Goal: Information Seeking & Learning: Learn about a topic

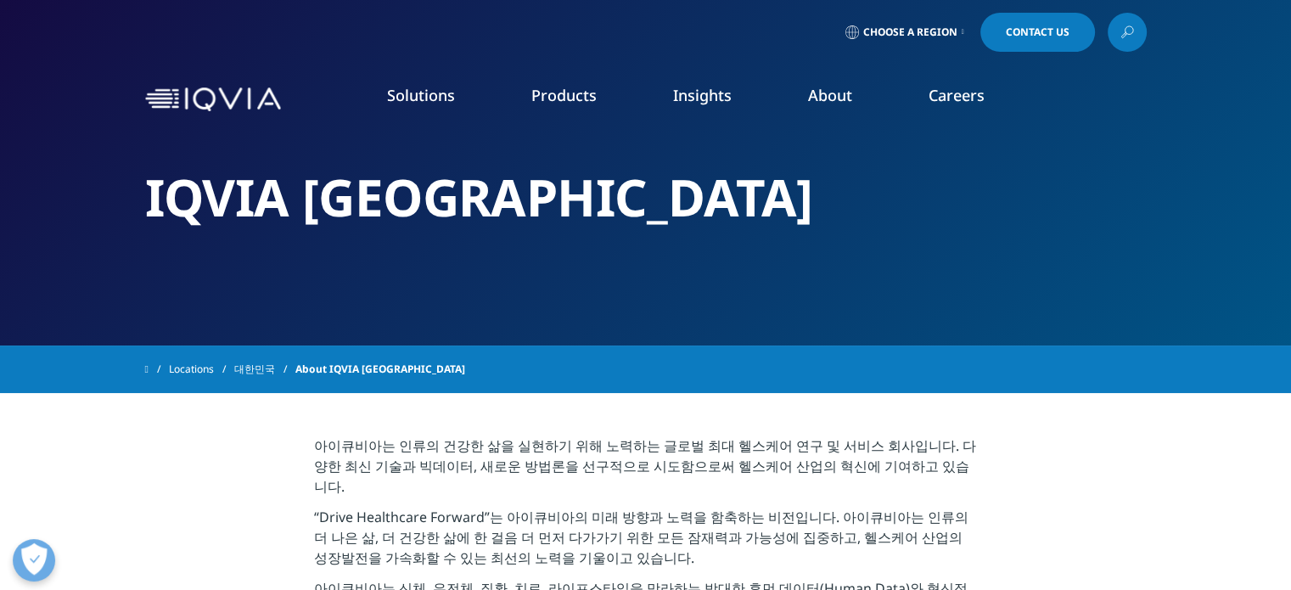
click at [391, 257] on link "Our Impact" at bounding box center [500, 260] width 317 height 19
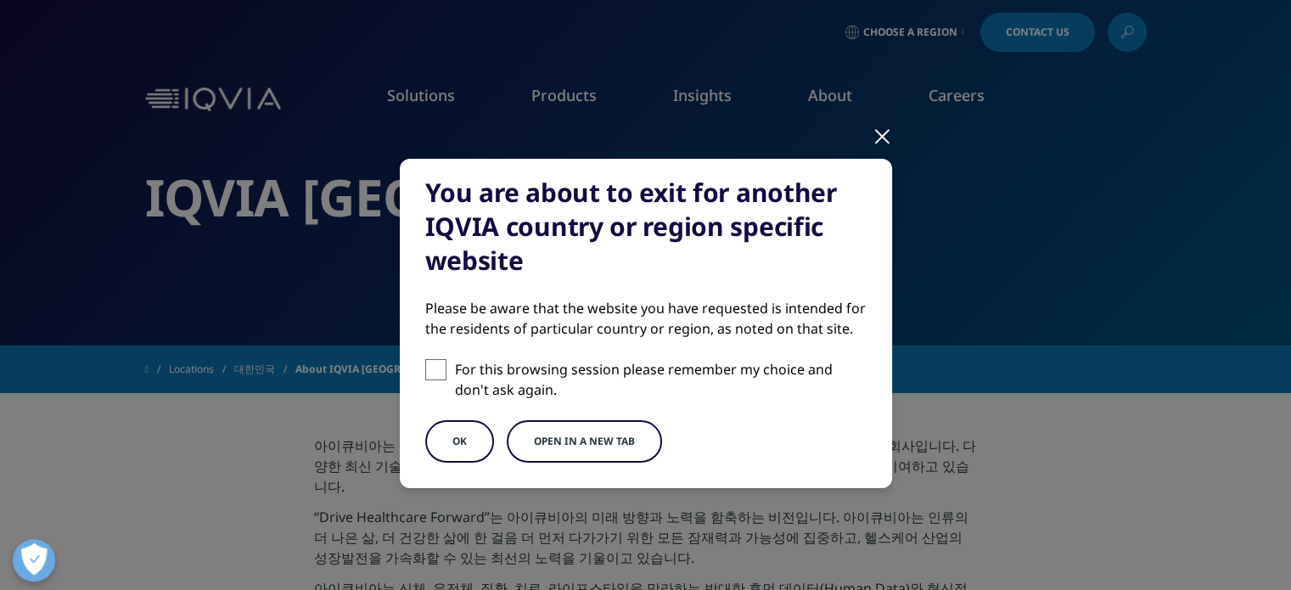
click at [428, 444] on button "OK" at bounding box center [459, 441] width 69 height 42
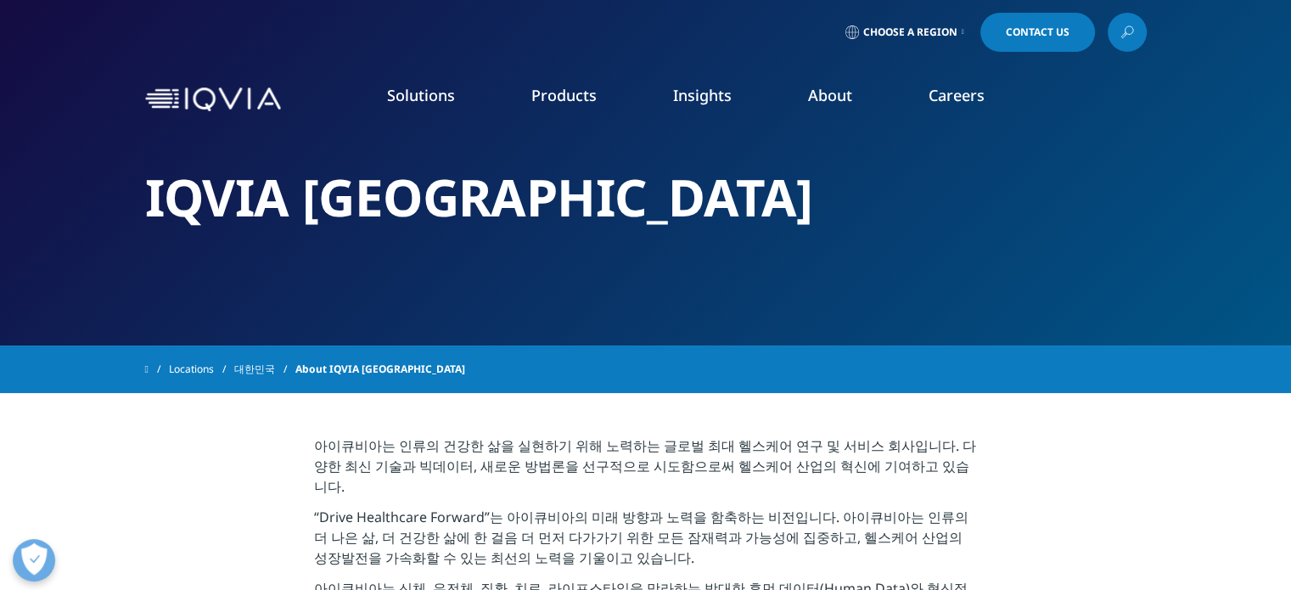
scroll to position [187, 0]
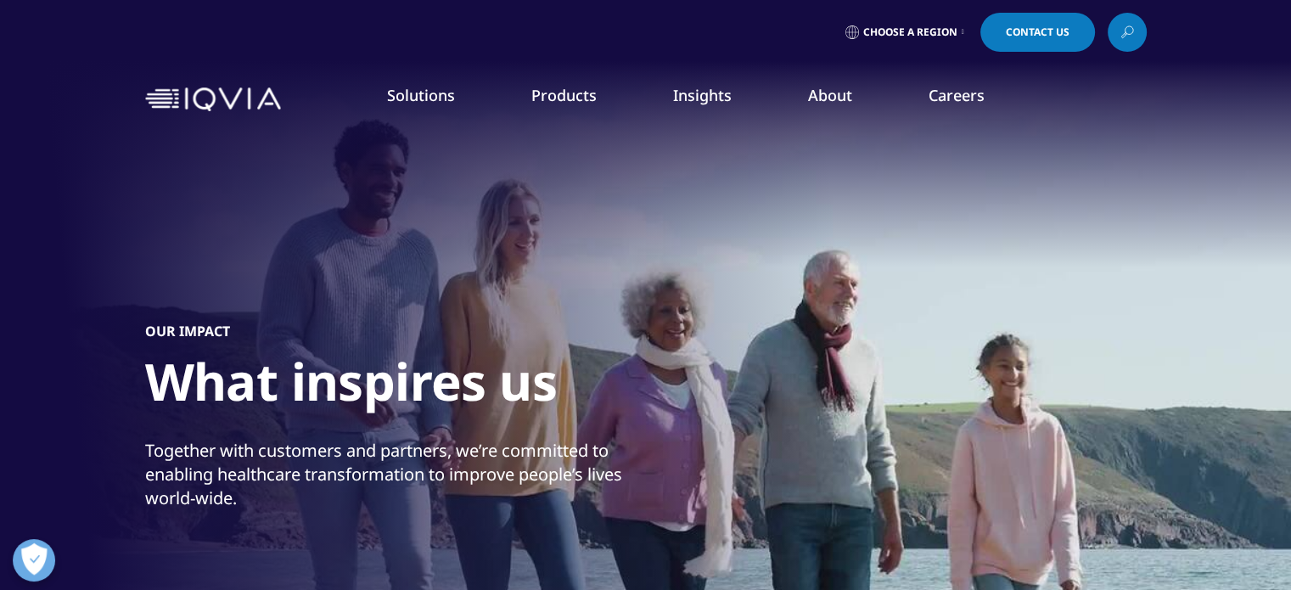
click at [394, 322] on link "Code of Conduct" at bounding box center [500, 325] width 317 height 19
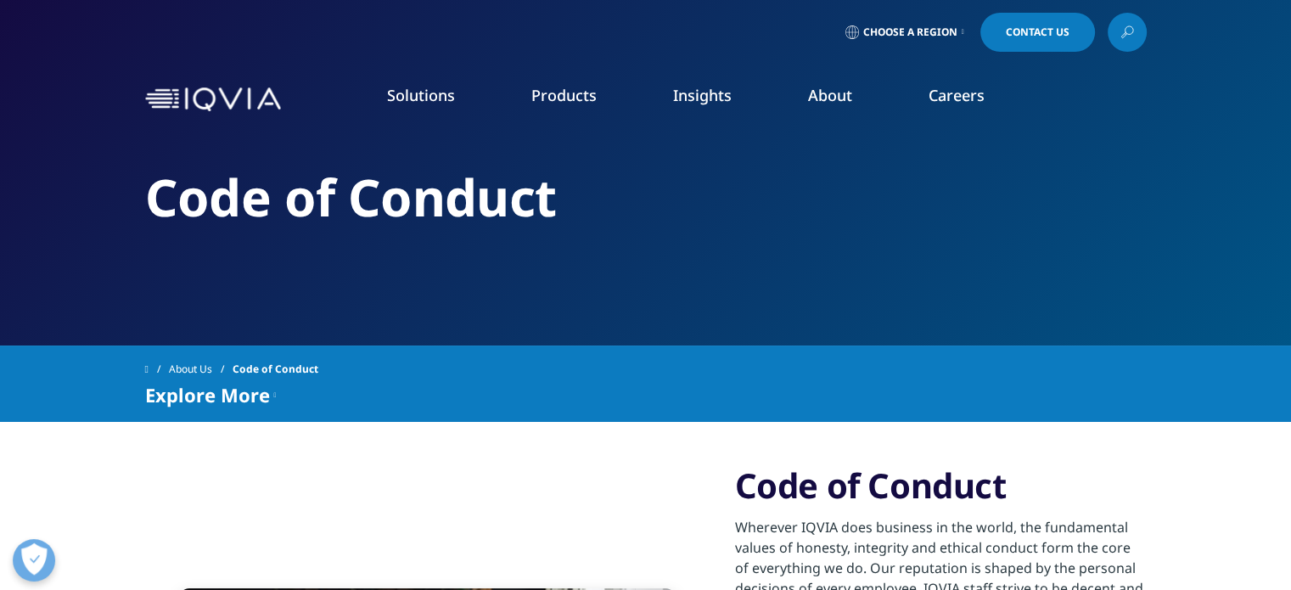
click at [753, 219] on link "Global Talent Network" at bounding box center [793, 213] width 290 height 19
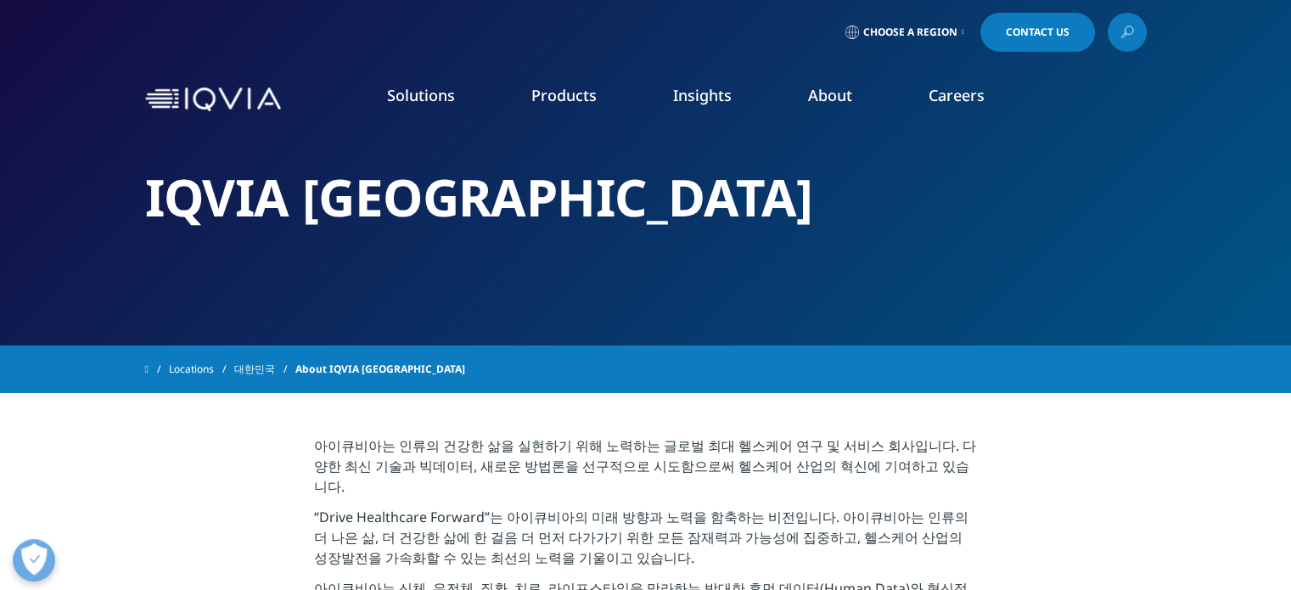
drag, startPoint x: 177, startPoint y: 177, endPoint x: 196, endPoint y: -22, distance: 200.4
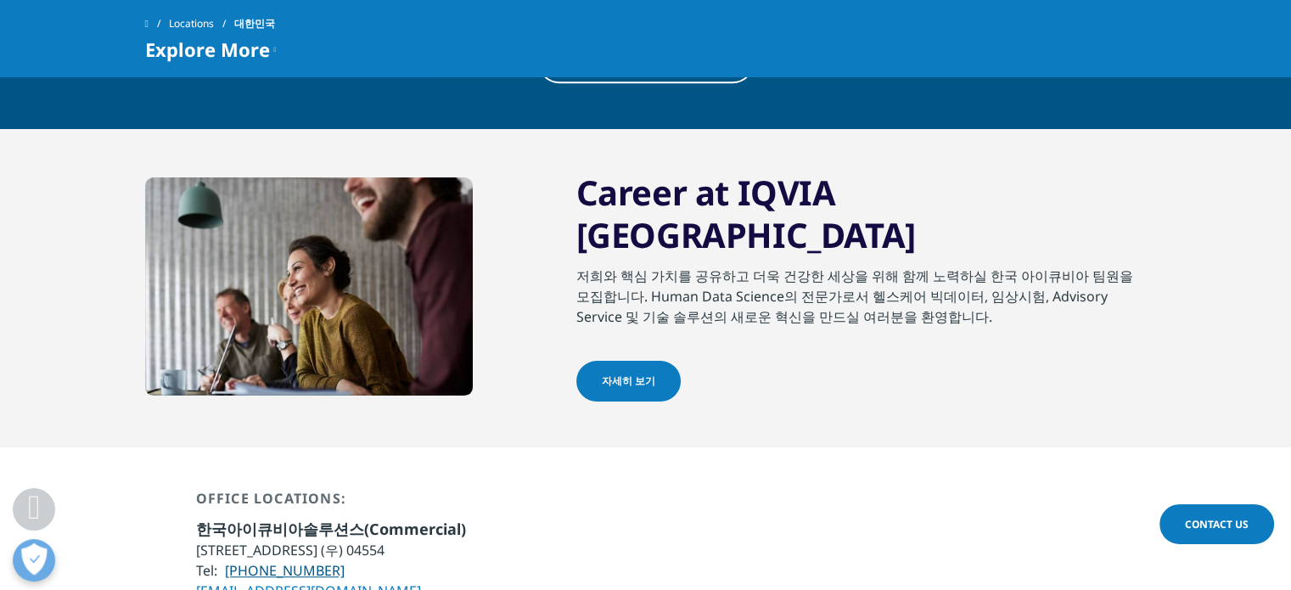
scroll to position [933, 0]
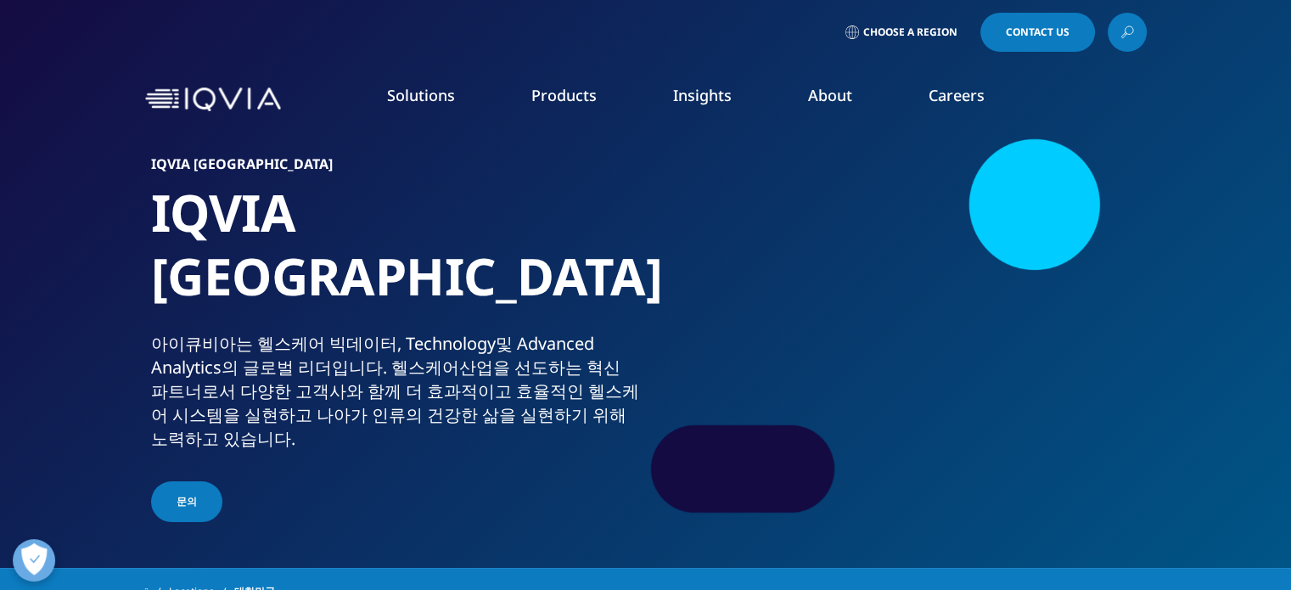
click at [73, 210] on link "Overview" at bounding box center [179, 213] width 290 height 19
